Goal: Task Accomplishment & Management: Use online tool/utility

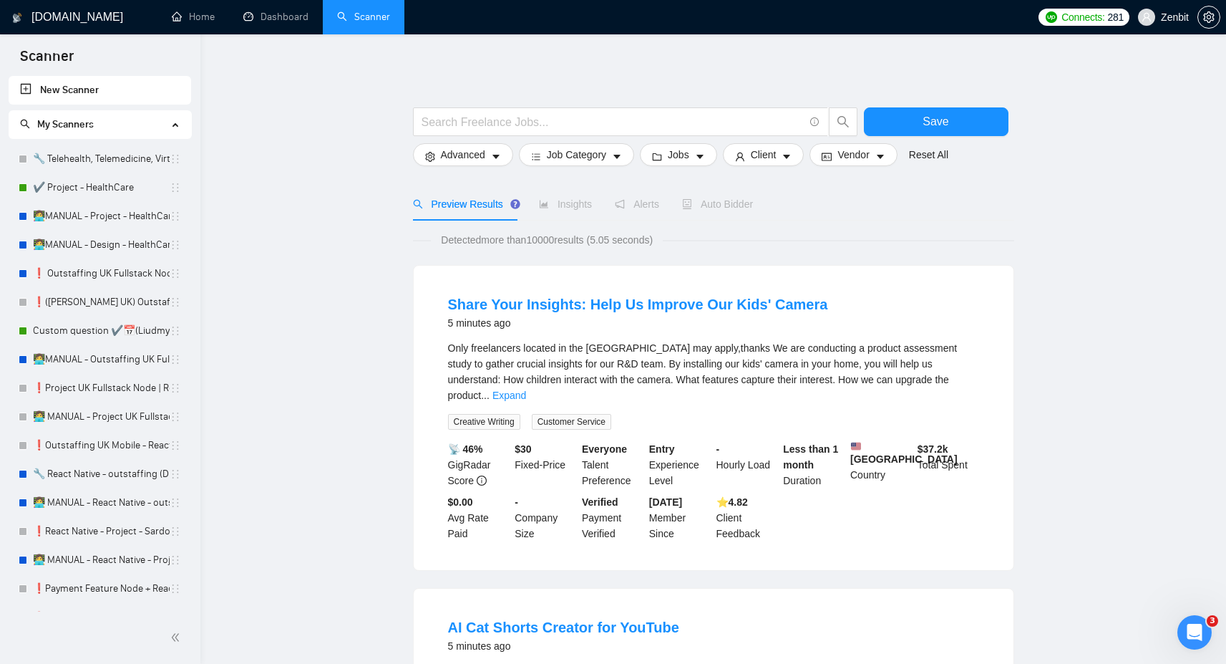
click at [117, 154] on link "🔧 Telehealth, Telemedicine, Virtual Care" at bounding box center [101, 159] width 137 height 29
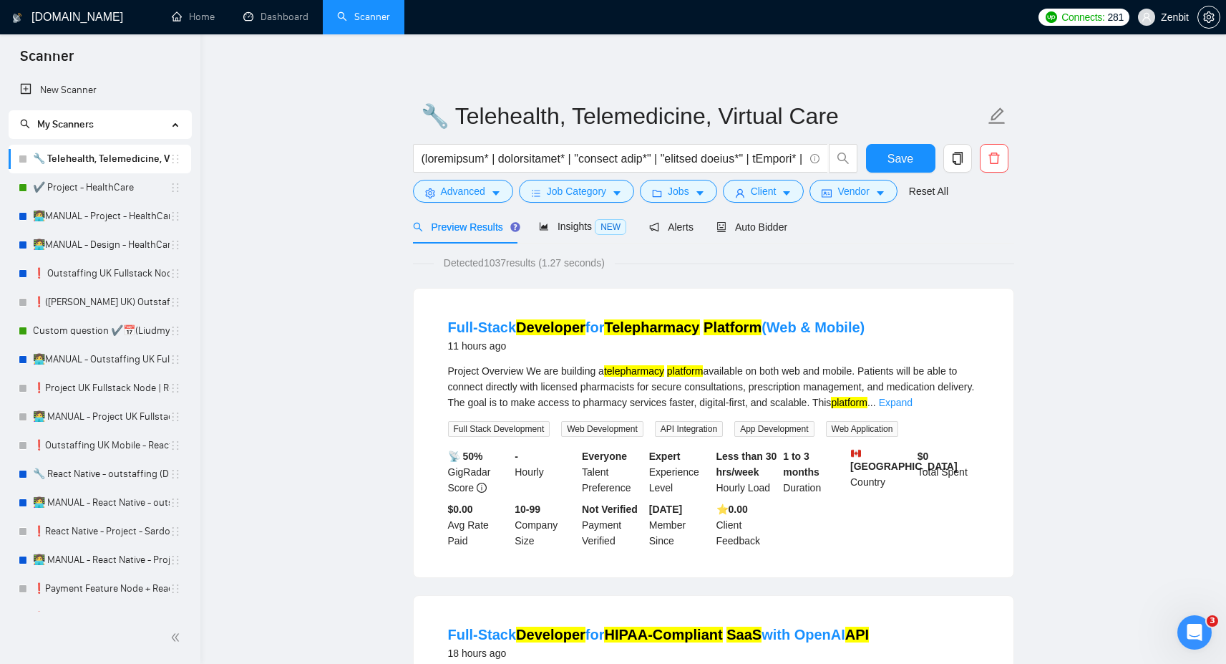
click at [793, 227] on div "Preview Results Insights NEW Alerts Auto Bidder" at bounding box center [713, 227] width 601 height 34
click at [784, 228] on span "Auto Bidder" at bounding box center [752, 226] width 71 height 11
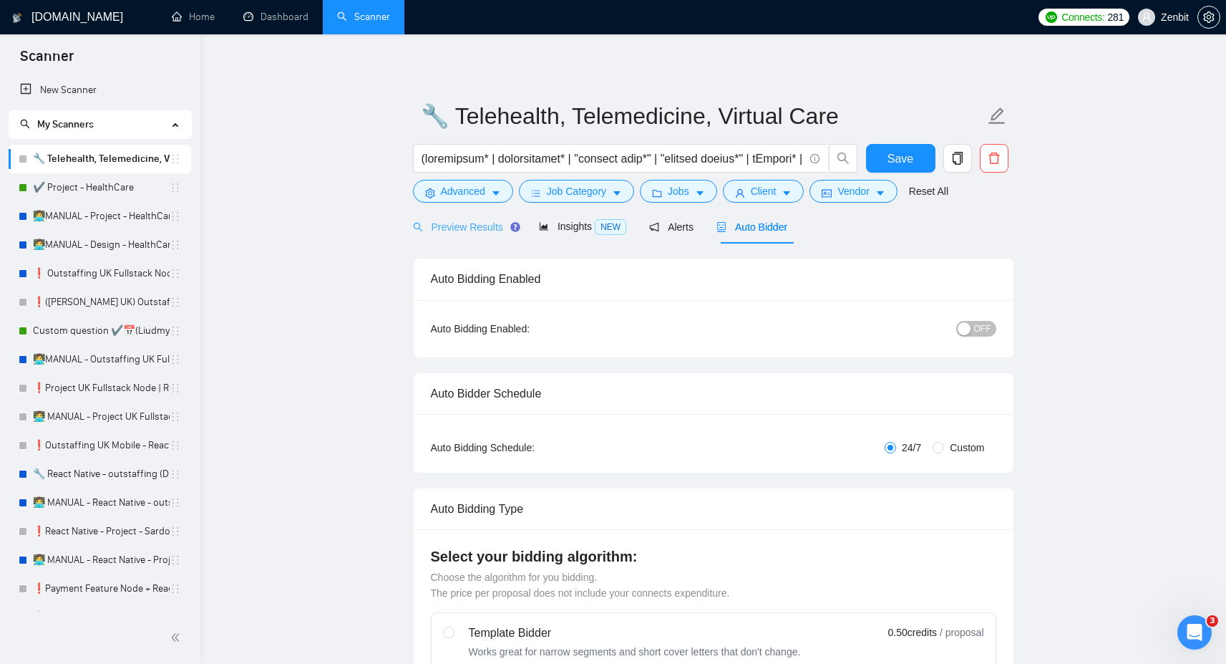
click at [484, 216] on div "Preview Results" at bounding box center [464, 227] width 103 height 34
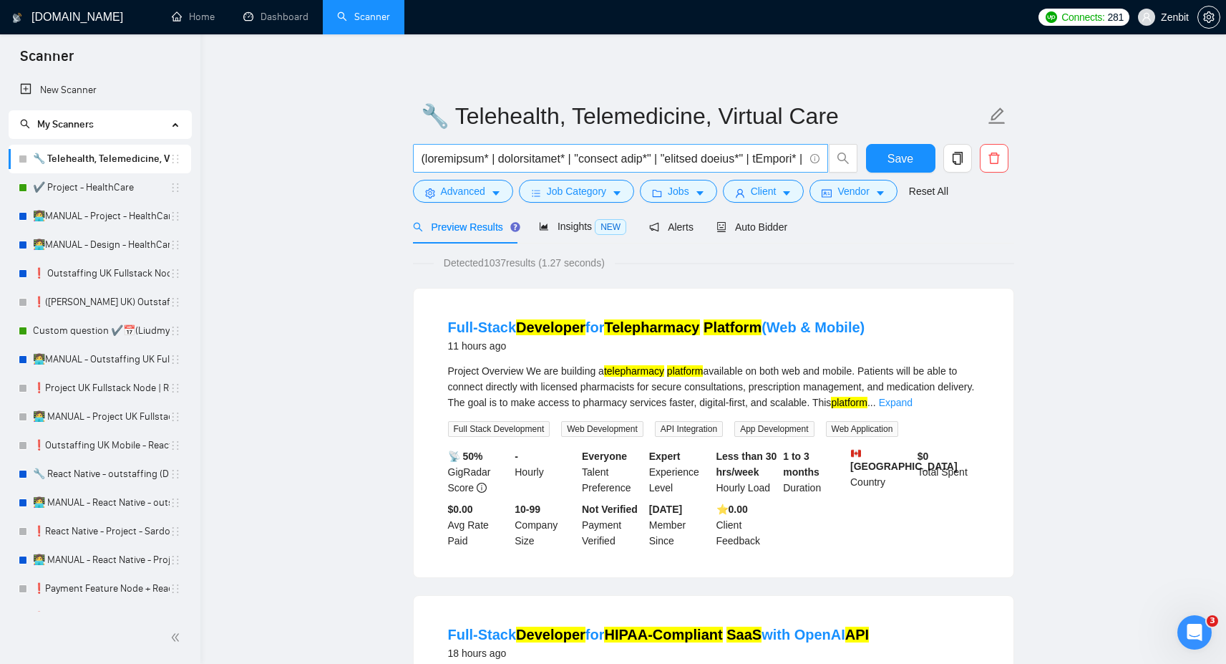
click at [513, 162] on input "text" at bounding box center [613, 159] width 382 height 18
click at [524, 160] on input "text" at bounding box center [613, 159] width 382 height 18
drag, startPoint x: 491, startPoint y: 258, endPoint x: 511, endPoint y: 259, distance: 20.1
click at [511, 259] on span "Detected 1037 results (1.27 seconds)" at bounding box center [524, 263] width 181 height 16
